Goal: Check status: Check status

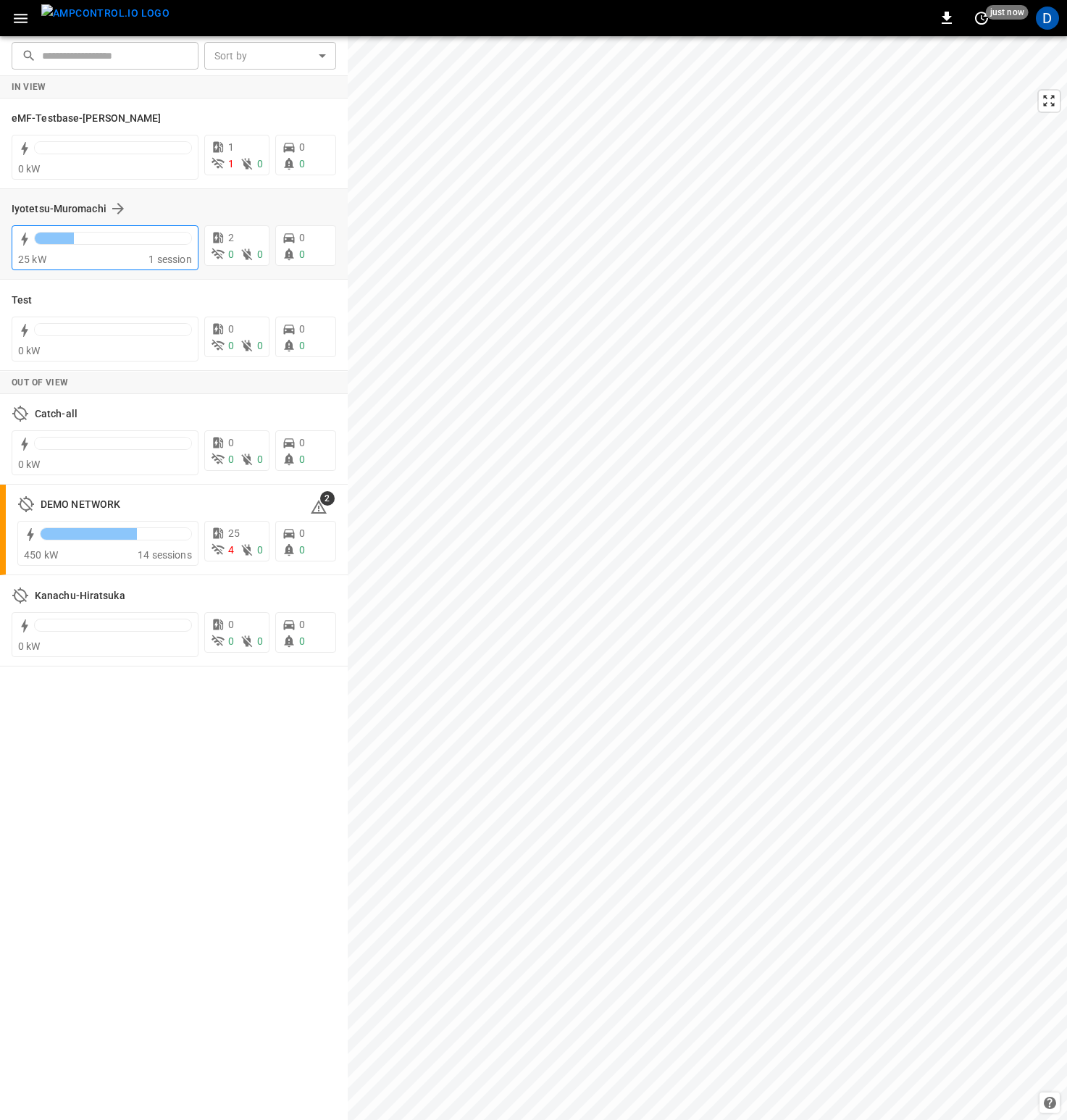
click at [130, 247] on div at bounding box center [113, 242] width 158 height 20
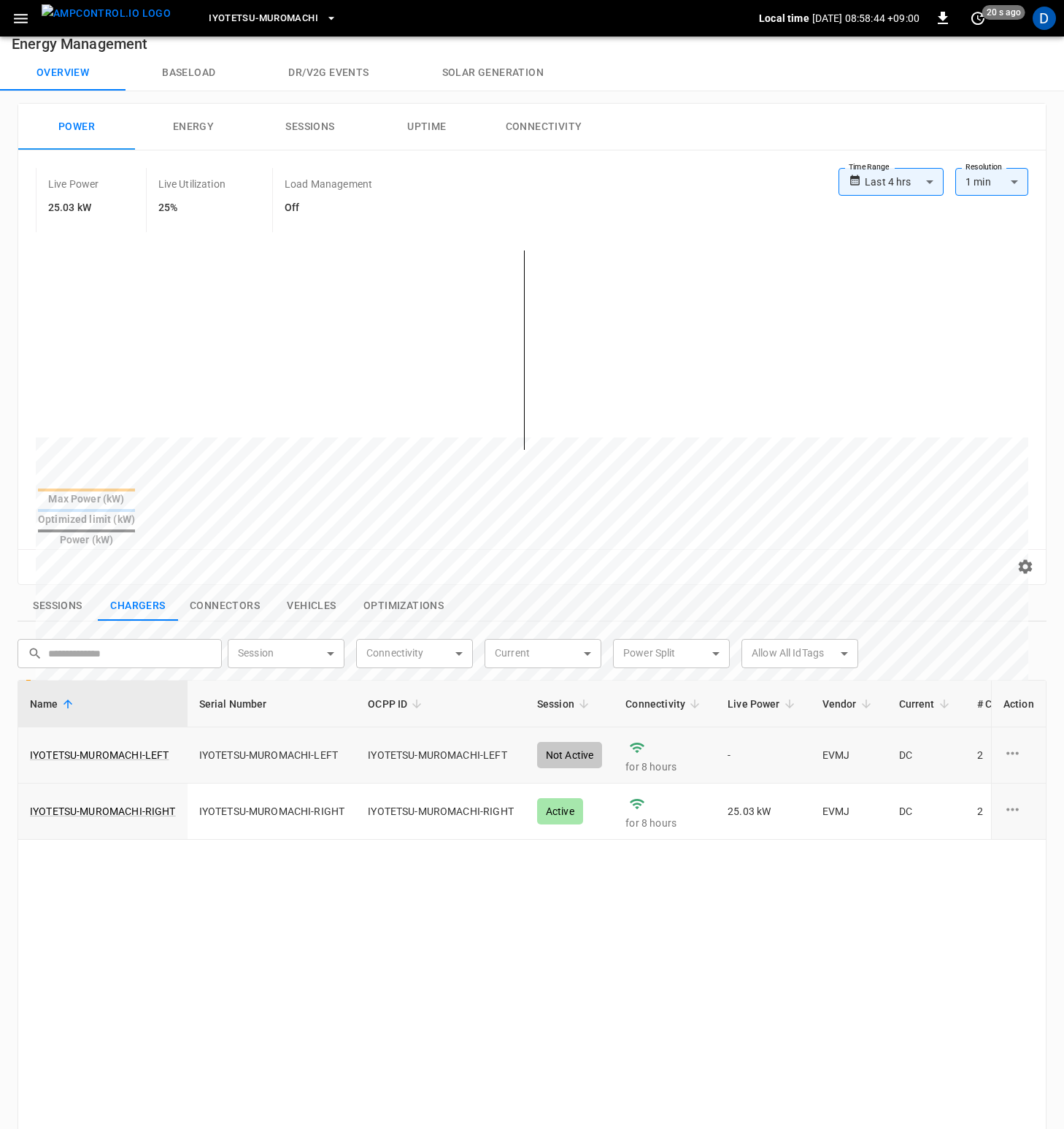
scroll to position [17, 0]
click at [132, 801] on link "IYOTETSU-MUROMACHI-RIGHT" at bounding box center [103, 810] width 152 height 20
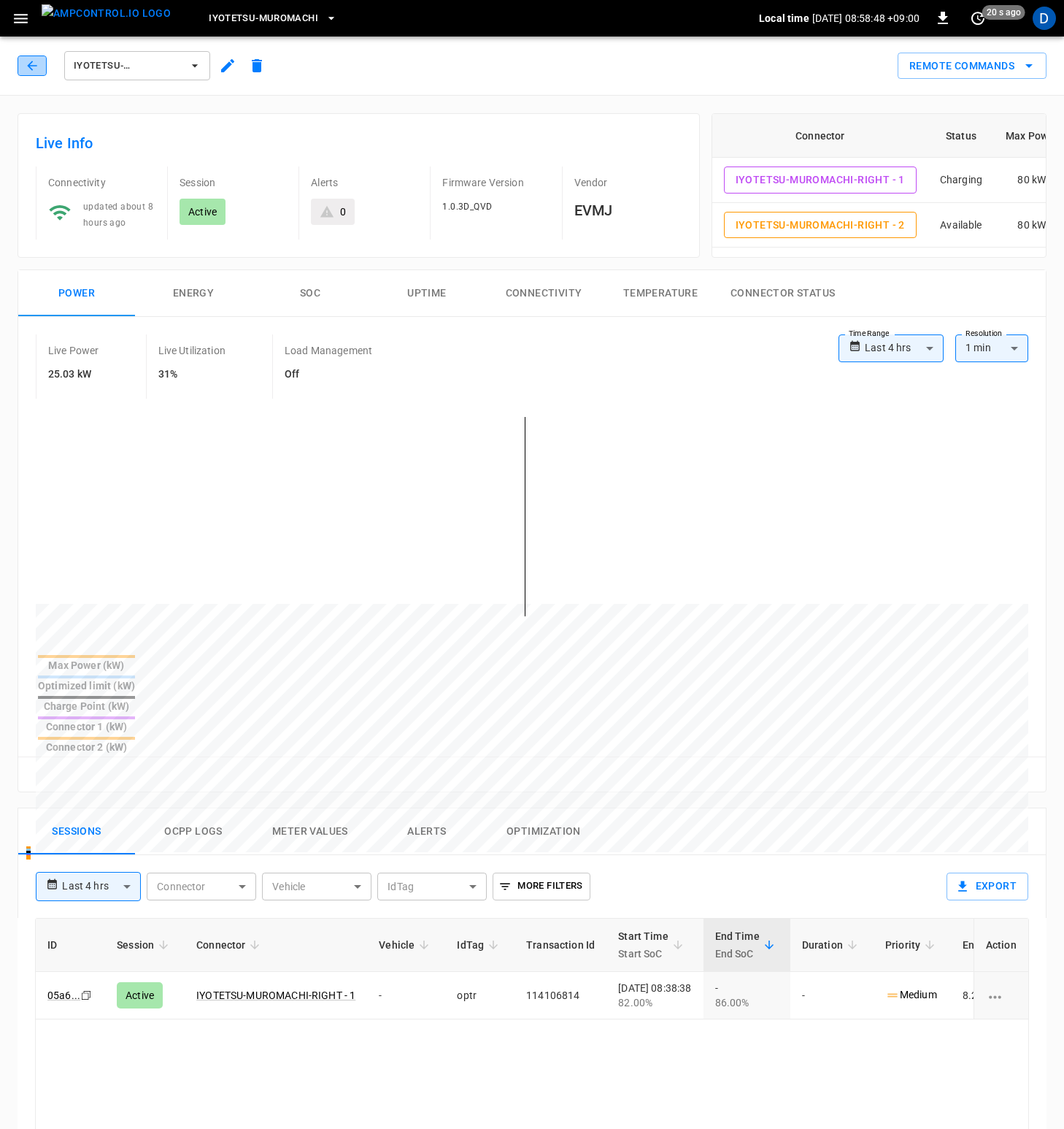
click at [35, 73] on button "button" at bounding box center [32, 65] width 29 height 20
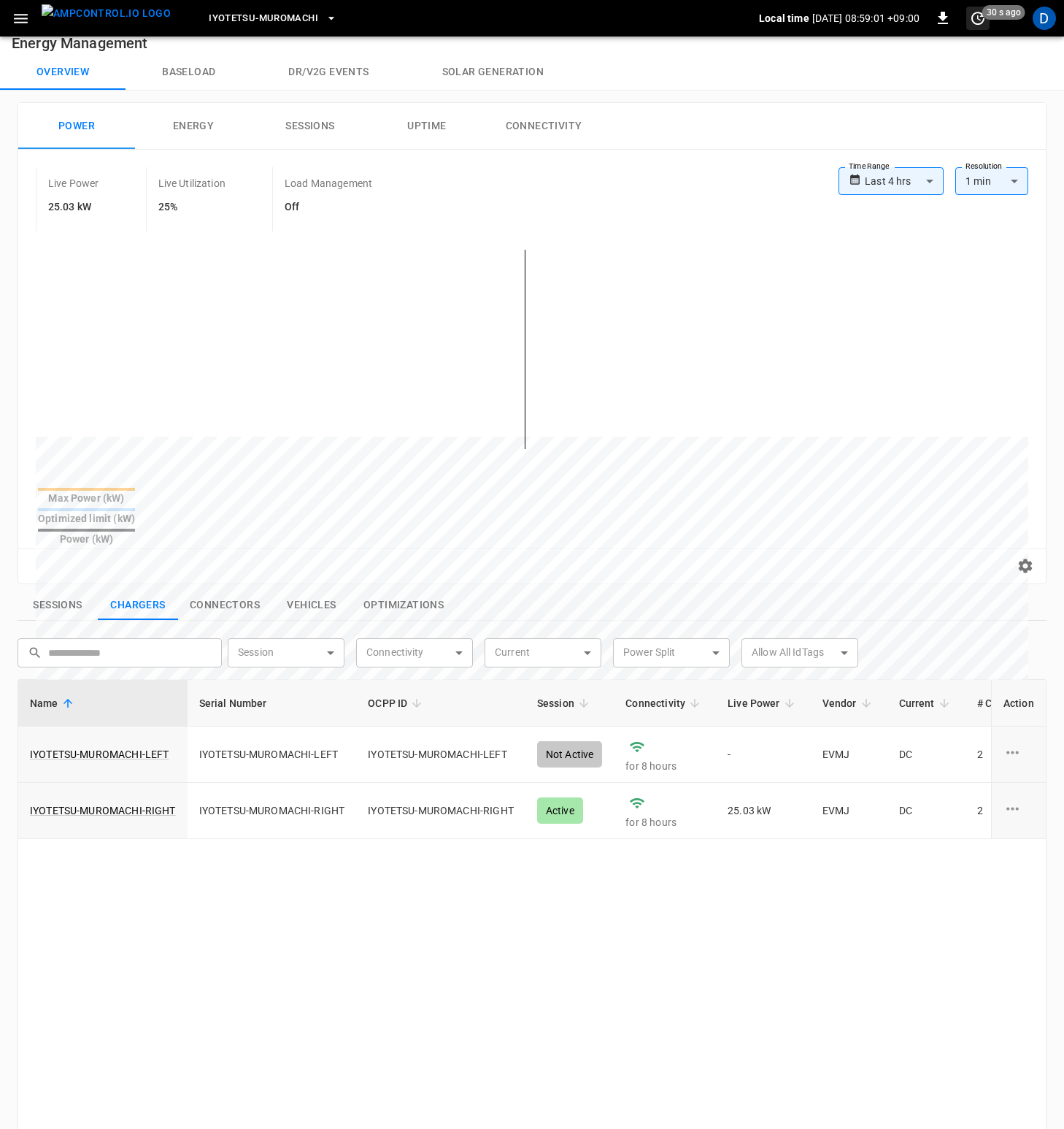
click at [994, 13] on span "30 s ago" at bounding box center [1004, 12] width 43 height 15
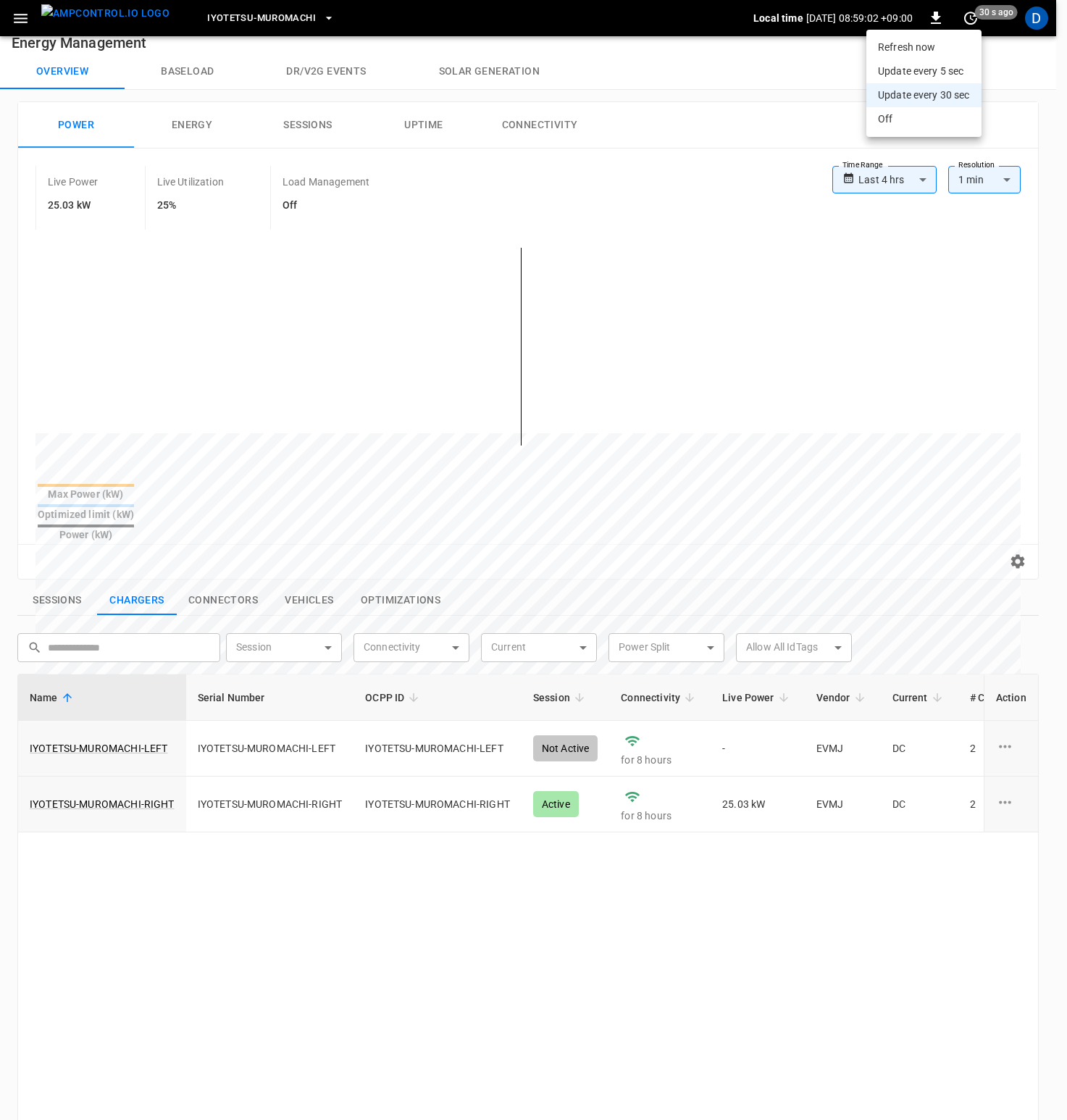
click at [945, 70] on li "Update every 5 sec" at bounding box center [924, 71] width 115 height 24
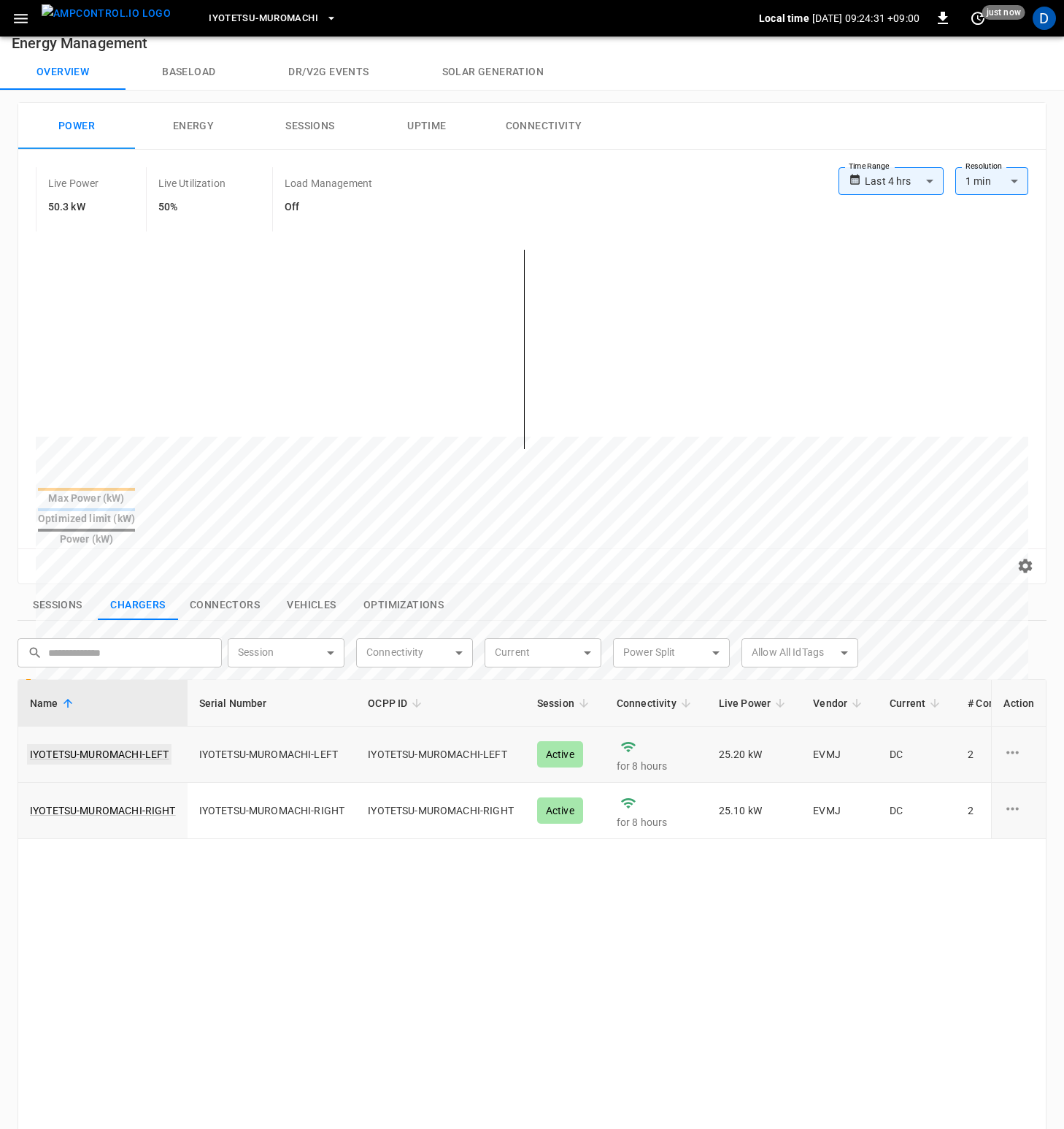
click at [122, 744] on link "IYOTETSU-MUROMACHI-LEFT" at bounding box center [99, 754] width 144 height 20
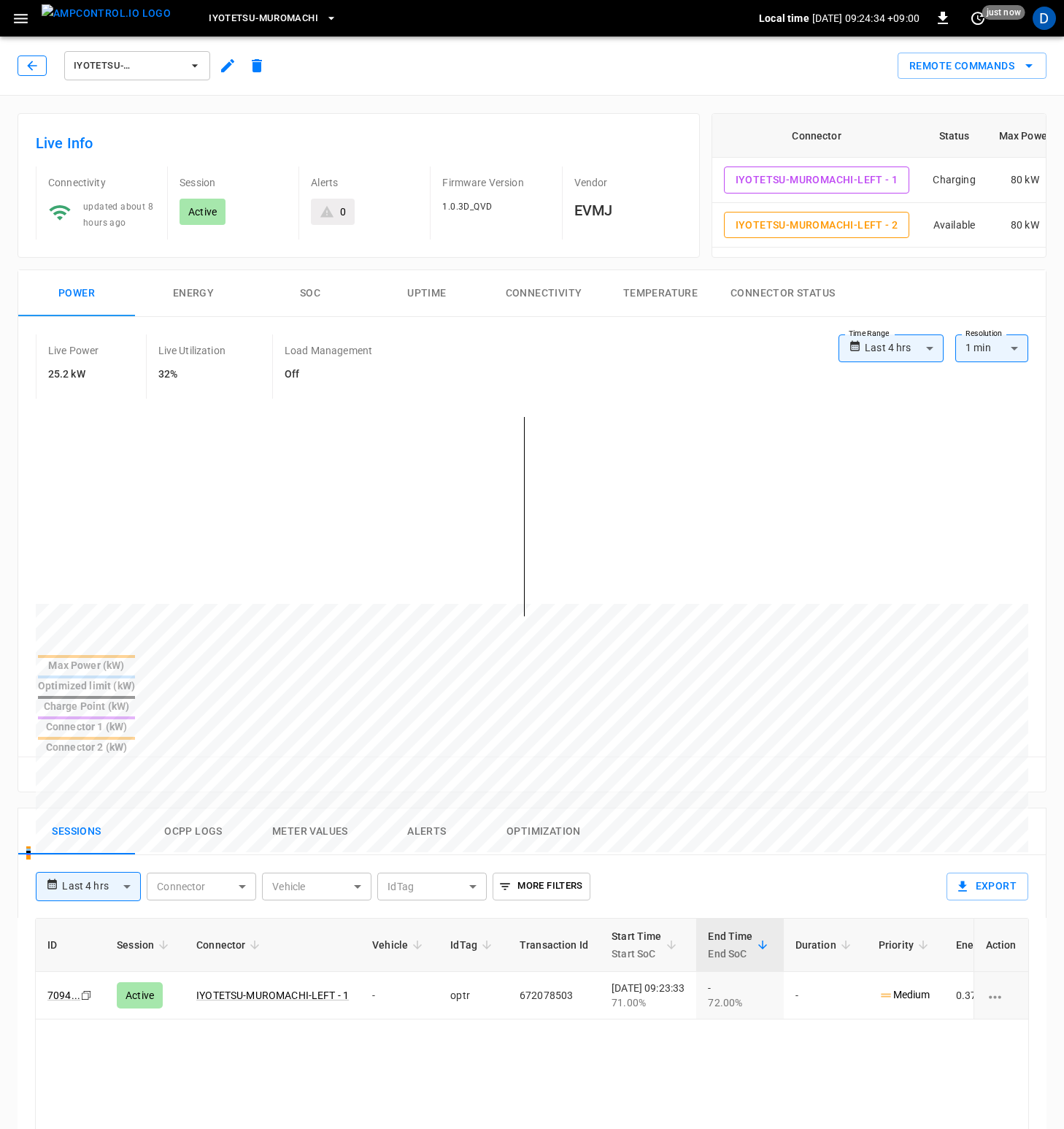
click at [29, 70] on icon "button" at bounding box center [32, 65] width 15 height 15
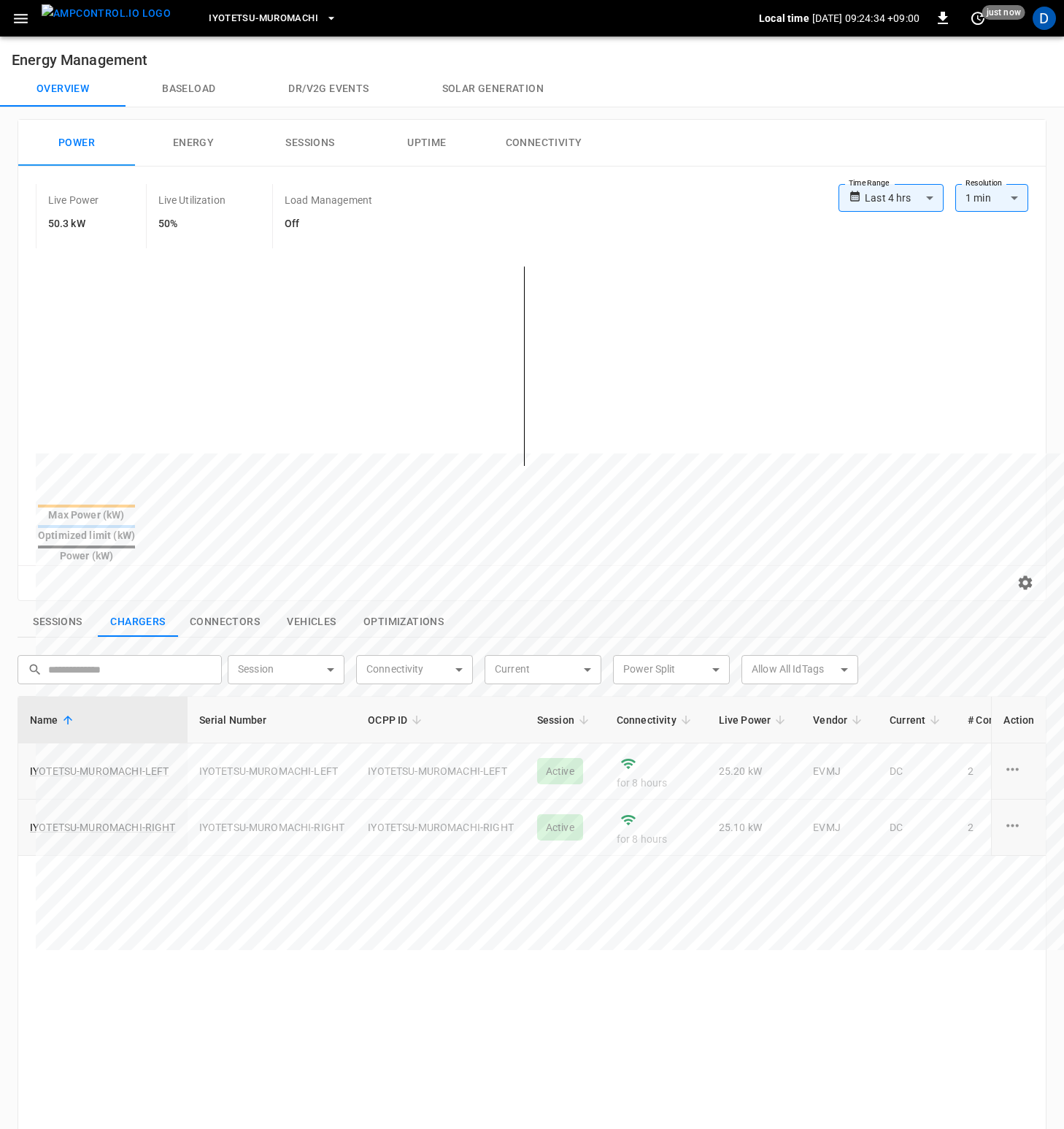
scroll to position [17, 0]
